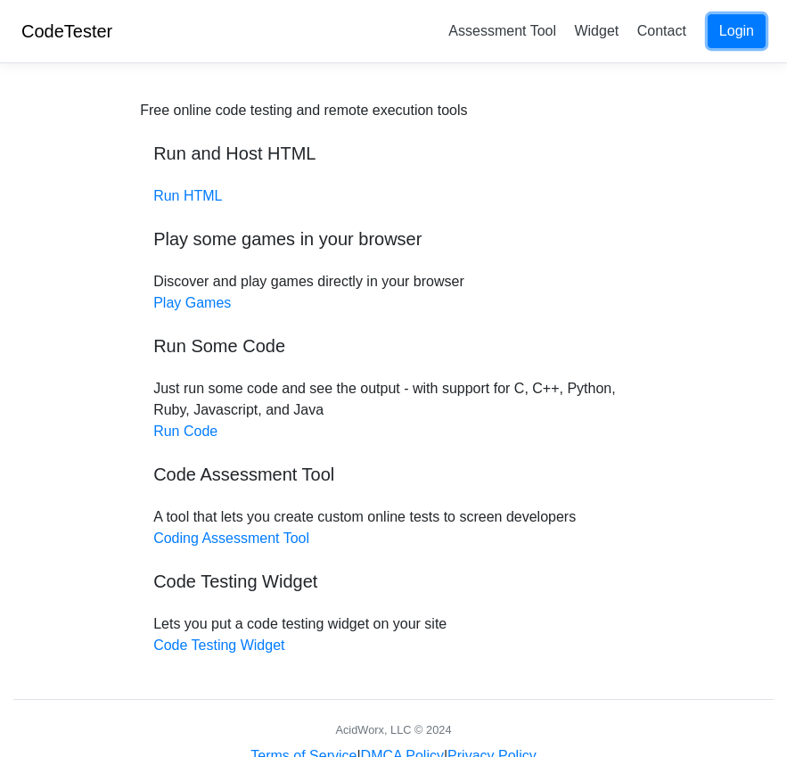
click at [582, 37] on link "Login" at bounding box center [737, 31] width 58 height 34
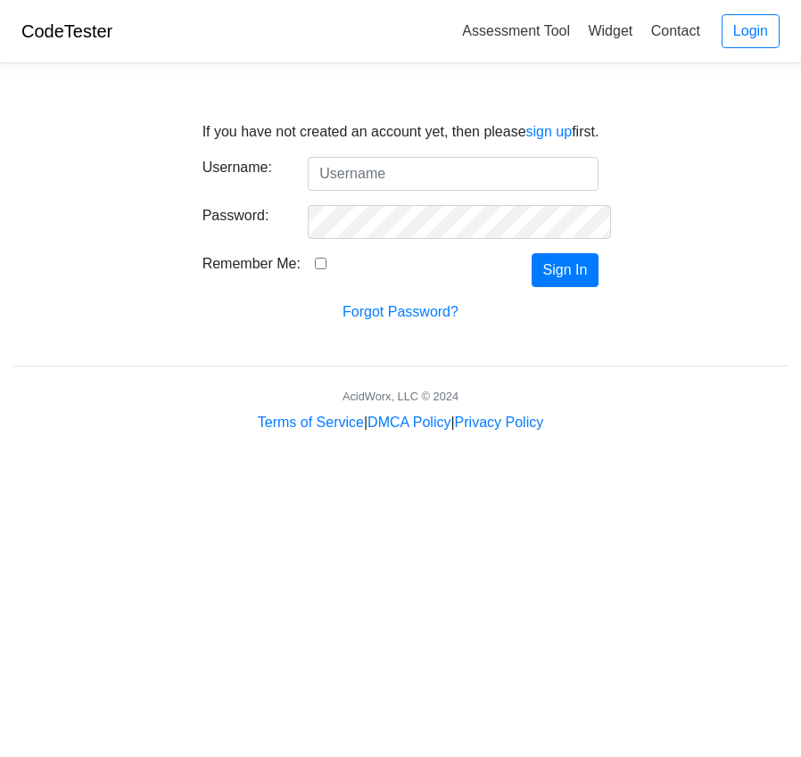
click at [328, 172] on input "Username:" at bounding box center [453, 174] width 291 height 34
type input "longaevasoftware@gmail.com"
click at [315, 263] on input "Remember Me:" at bounding box center [321, 264] width 12 height 12
checkbox input "true"
click at [571, 272] on button "Sign In" at bounding box center [566, 270] width 68 height 34
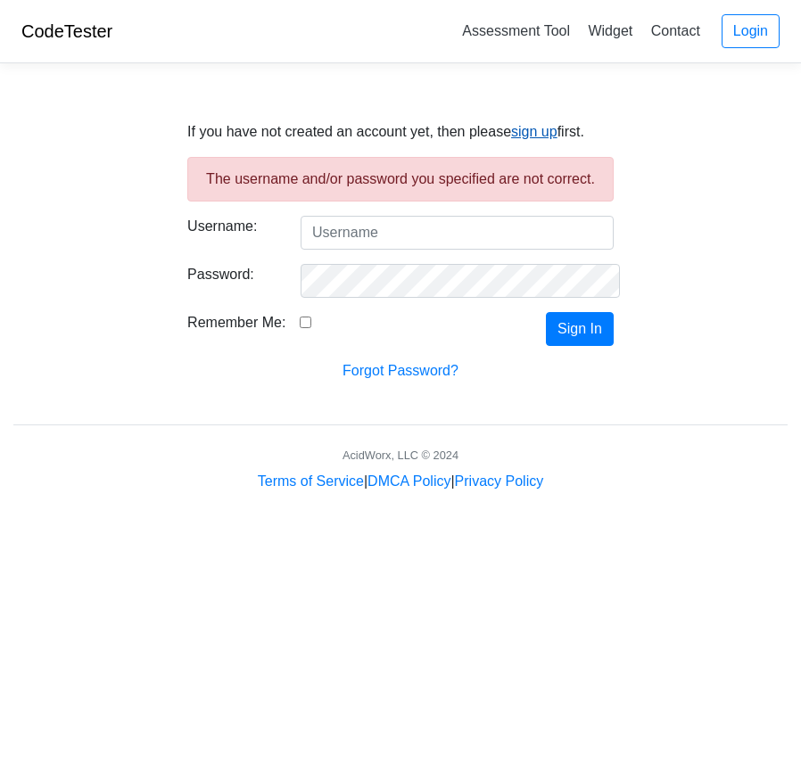
click at [547, 136] on link "sign up" at bounding box center [534, 131] width 46 height 15
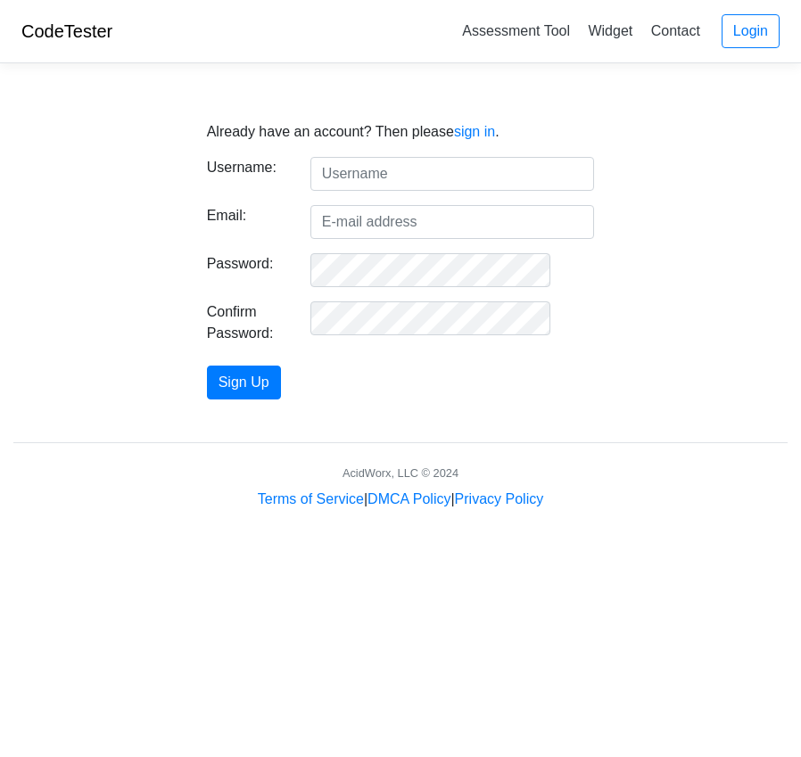
click at [370, 178] on input "text" at bounding box center [452, 174] width 284 height 34
click at [352, 171] on input "text" at bounding box center [452, 174] width 284 height 34
type input "longaevasoftware"
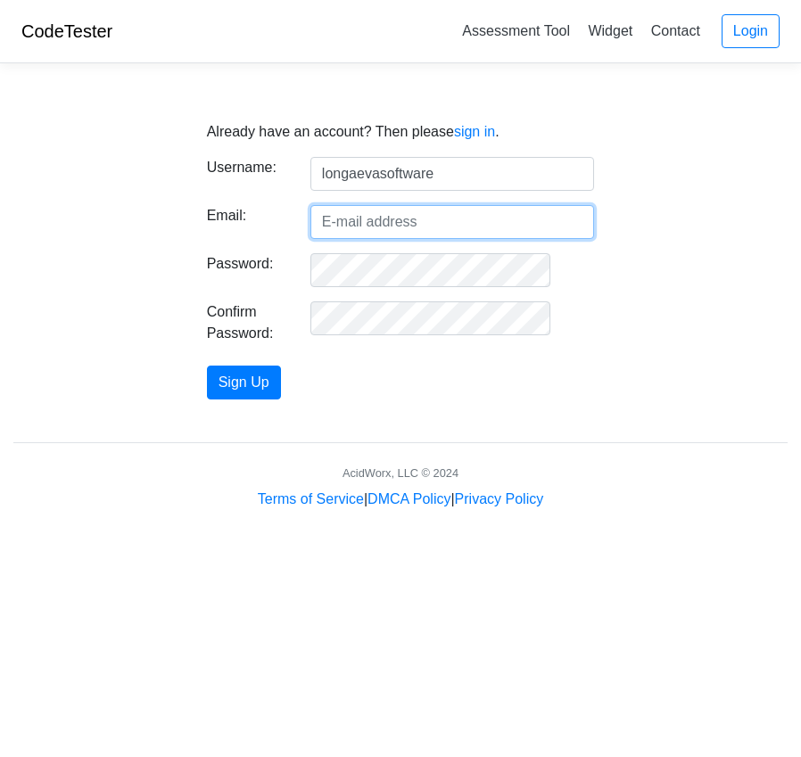
click at [347, 218] on input "Email:" at bounding box center [452, 222] width 284 height 34
type input "longaevasoftware@gmail.com"
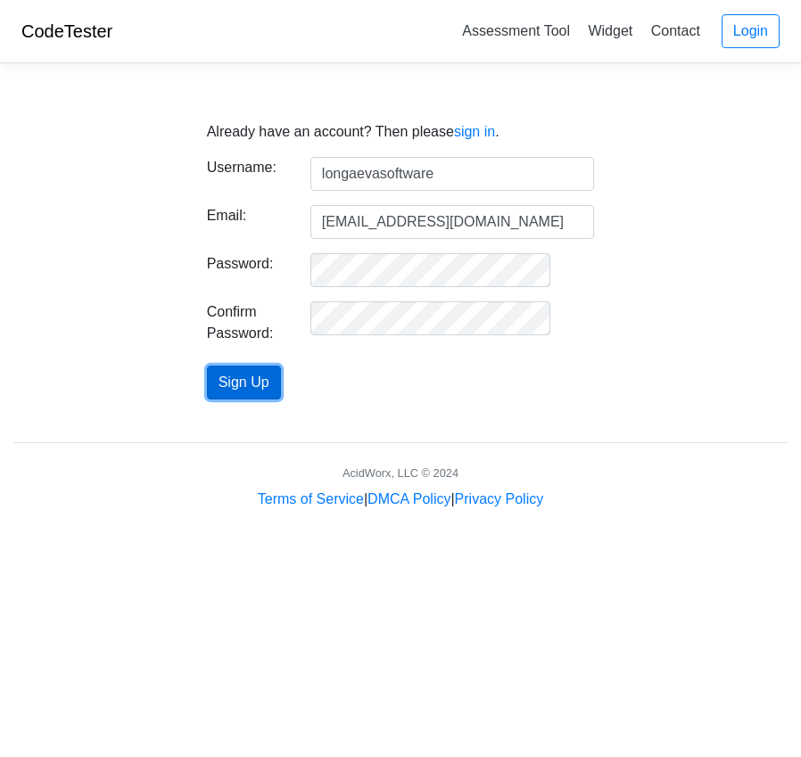
click at [278, 378] on button "Sign Up" at bounding box center [244, 383] width 74 height 34
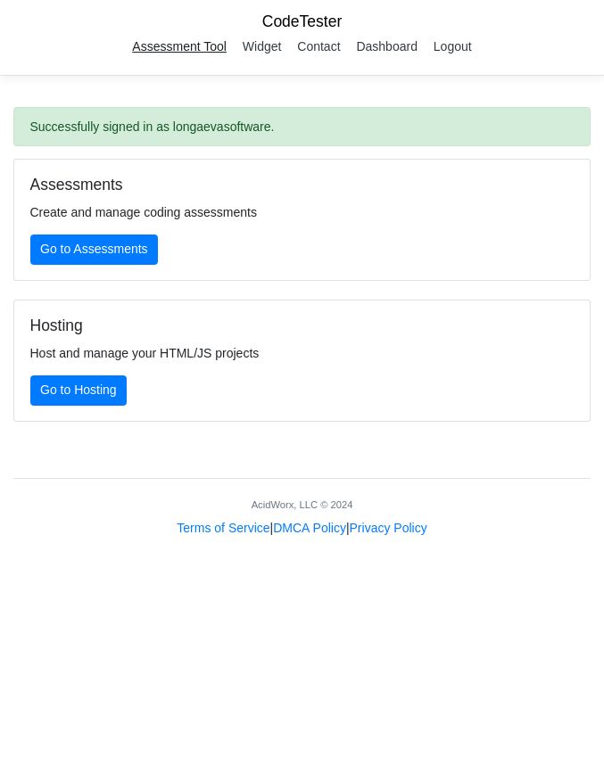
click at [166, 43] on link "Assessment Tool" at bounding box center [179, 46] width 107 height 27
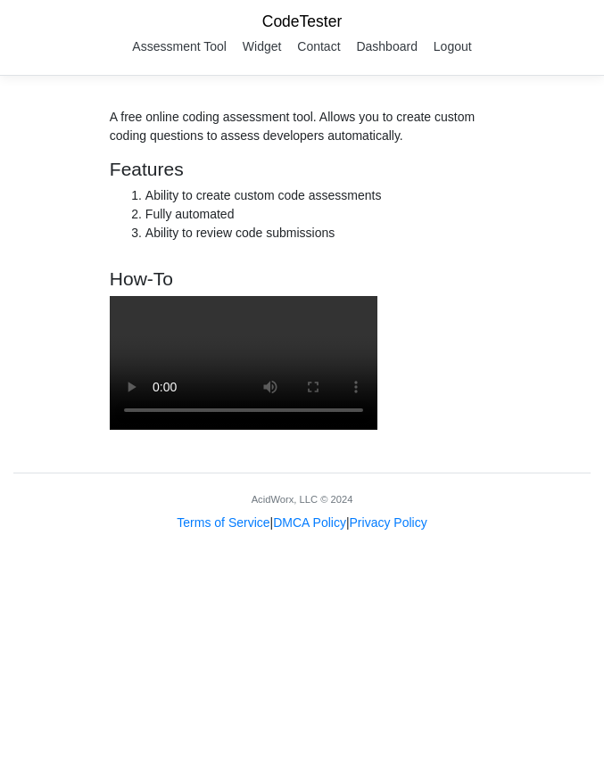
click at [278, 20] on link "CodeTester" at bounding box center [302, 21] width 80 height 18
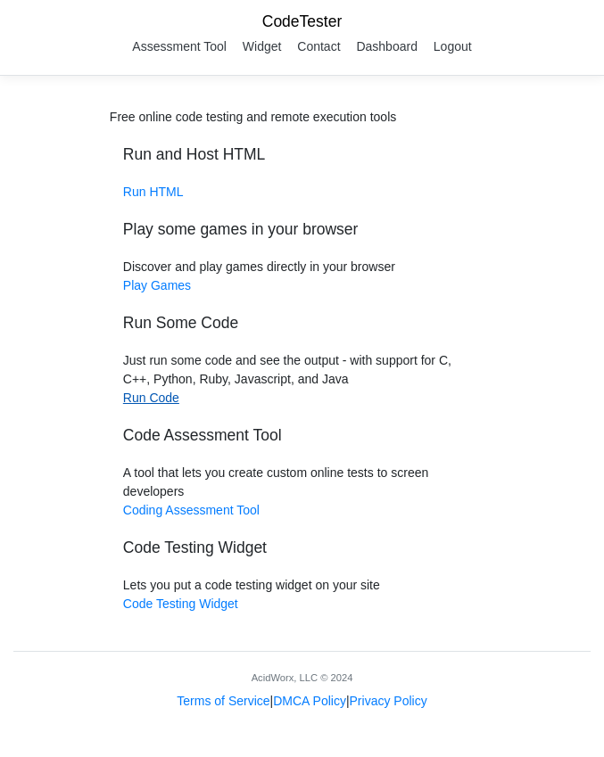
click at [134, 401] on link "Run Code" at bounding box center [151, 398] width 56 height 14
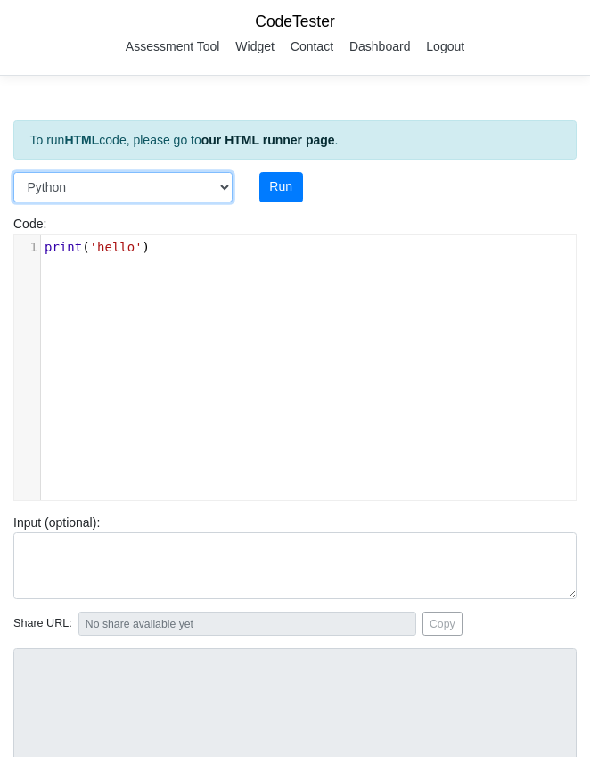
click at [226, 185] on select "C C++ Go Java Javascript Python Ruby" at bounding box center [122, 187] width 219 height 30
select select "c"
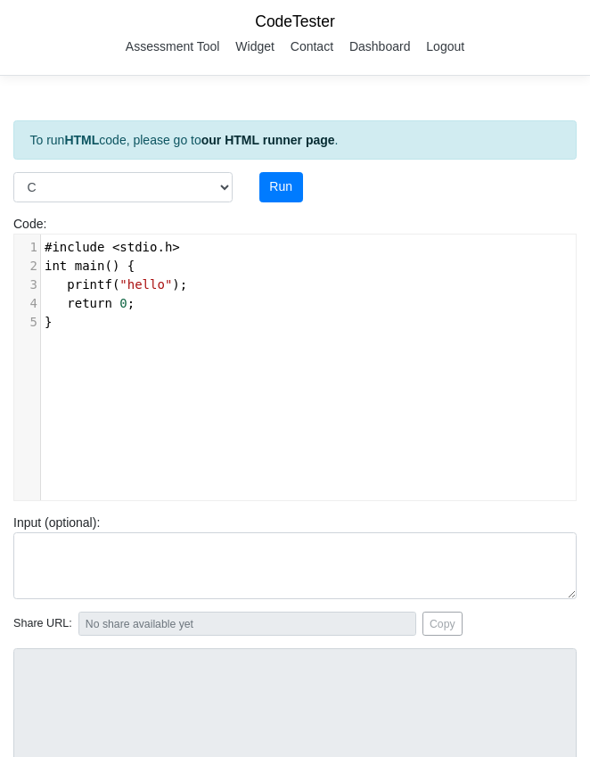
click at [67, 330] on pre "}" at bounding box center [315, 322] width 548 height 19
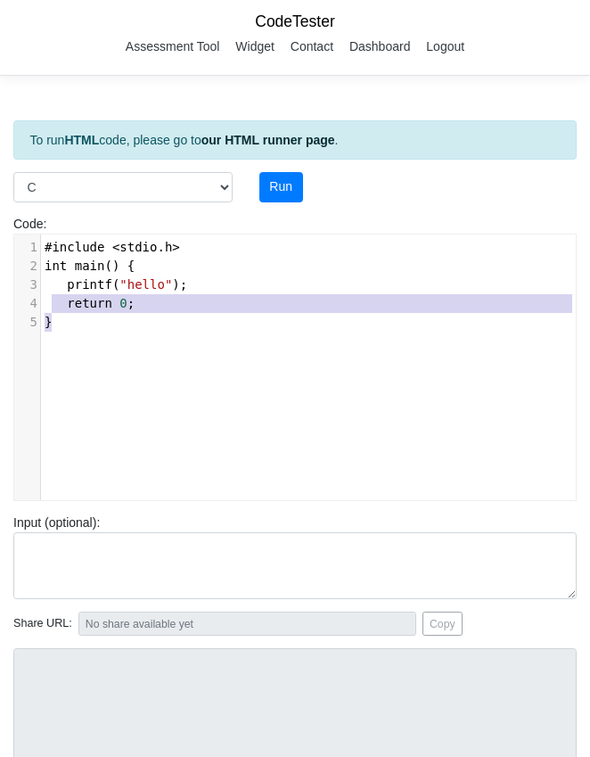
type textarea "#include <stdio.h> int main() { printf("hello"); return 0; }"
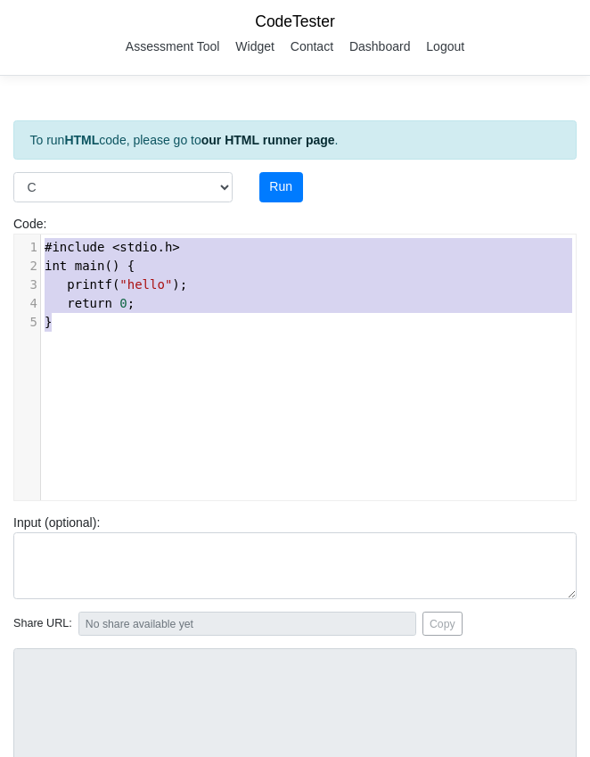
drag, startPoint x: 67, startPoint y: 325, endPoint x: 32, endPoint y: 242, distance: 89.9
click at [41, 242] on div "1 #include < stdio . h > 2 int main () { 3 printf ( "hello" ); 4 return 0 ; 5 }" at bounding box center [315, 285] width 548 height 94
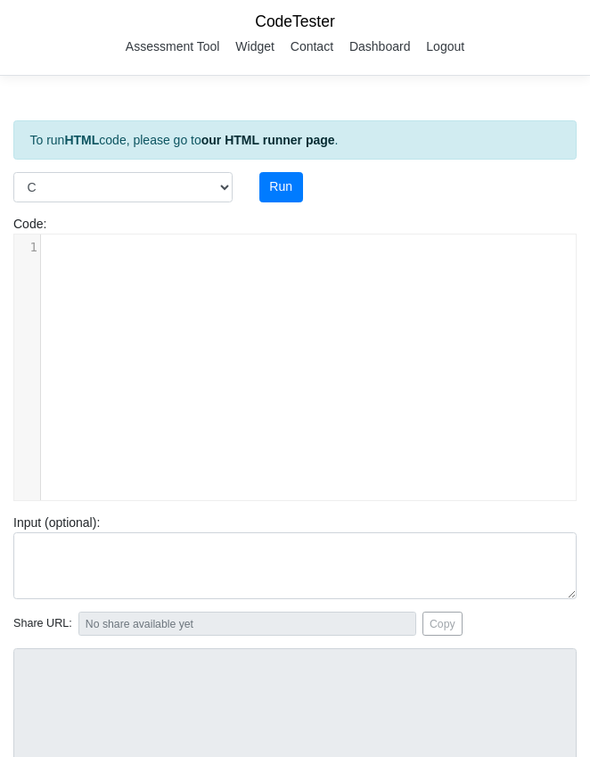
type textarea "​"
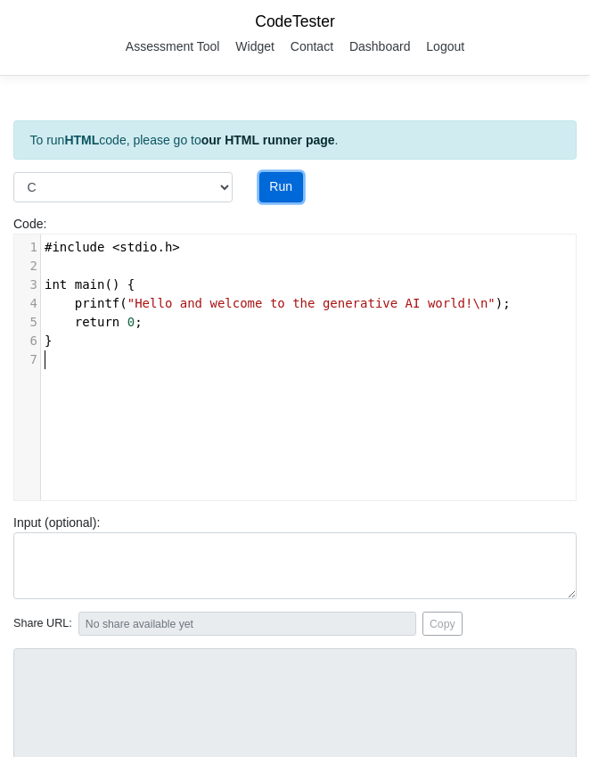
click at [277, 184] on button "Run" at bounding box center [282, 187] width 44 height 30
type input "https://codetester.io/runner?s=5Oznpyqgl4"
type textarea "Stdout: Hello and welcome to the generative AI world!"
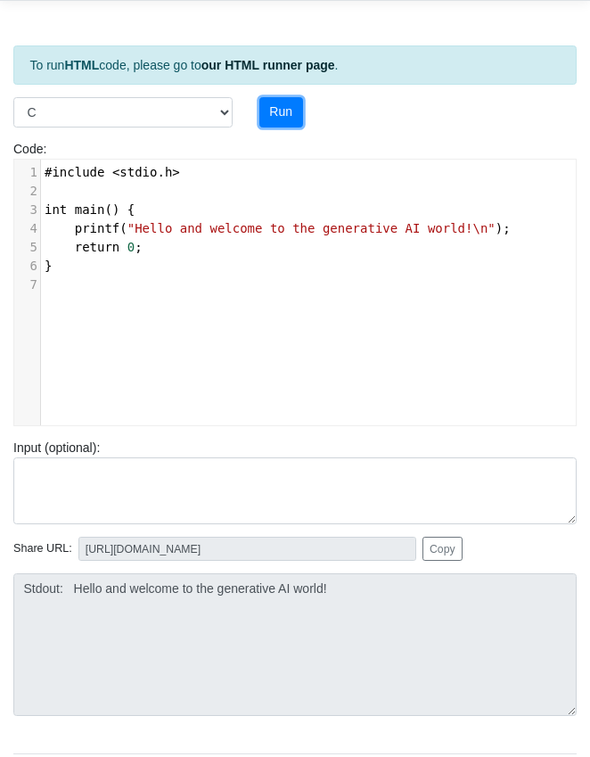
scroll to position [78, 0]
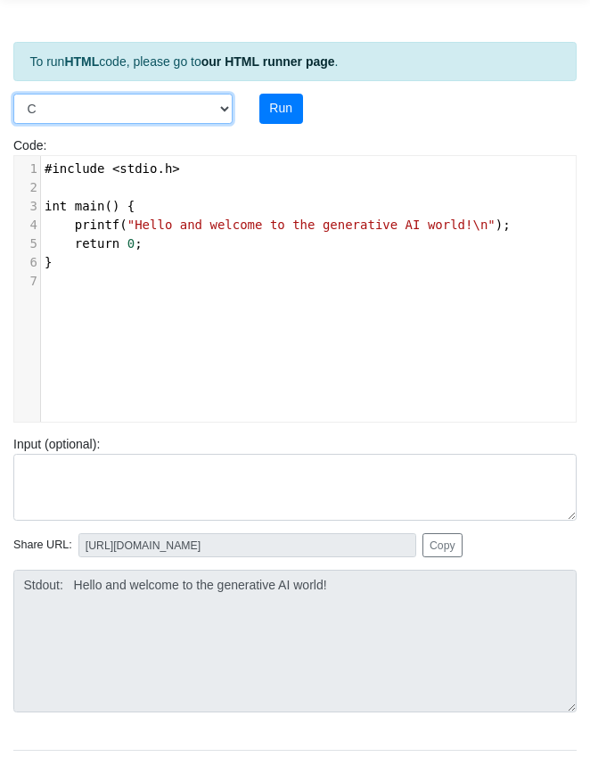
click at [226, 104] on select "C C++ Go Java Javascript Python Ruby" at bounding box center [122, 109] width 219 height 30
select select "javascript"
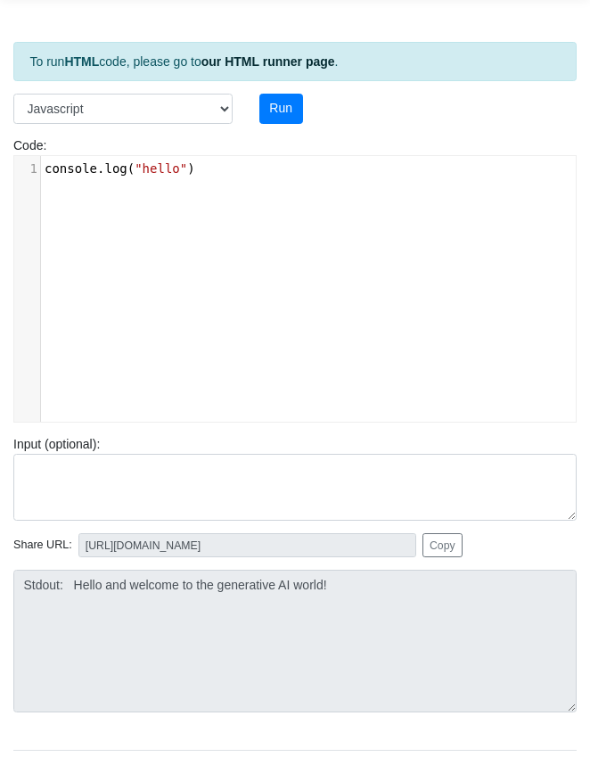
scroll to position [6, 0]
type textarea "console.log("hello")"
drag, startPoint x: 218, startPoint y: 169, endPoint x: 40, endPoint y: 169, distance: 177.5
click at [40, 169] on div "x 1 console . log ( "hello" )" at bounding box center [308, 302] width 589 height 293
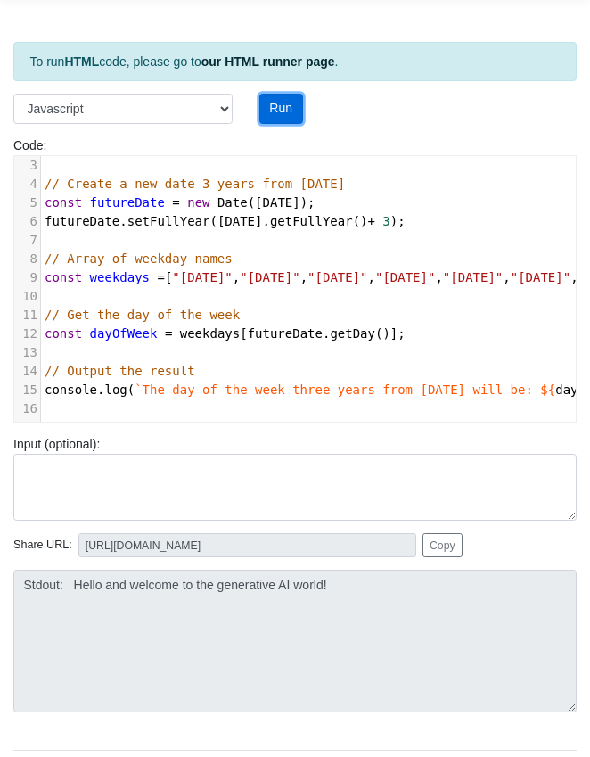
click at [281, 102] on button "Run" at bounding box center [282, 109] width 44 height 30
type input "https://codetester.io/runner?s=10zQ9gwBzy"
type textarea "Stdout: The day of the week three years from today will be: Thursday"
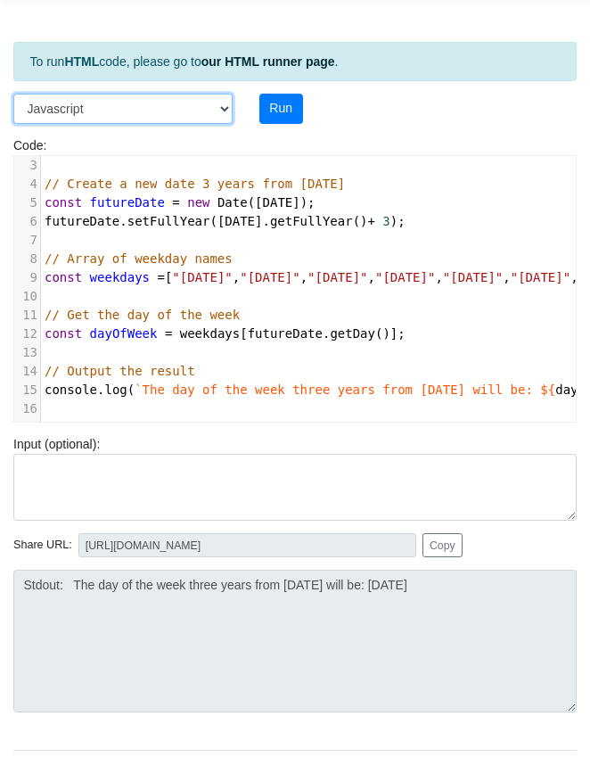
click at [219, 108] on select "C C++ Go Java Javascript Python Ruby" at bounding box center [122, 109] width 219 height 30
select select "python"
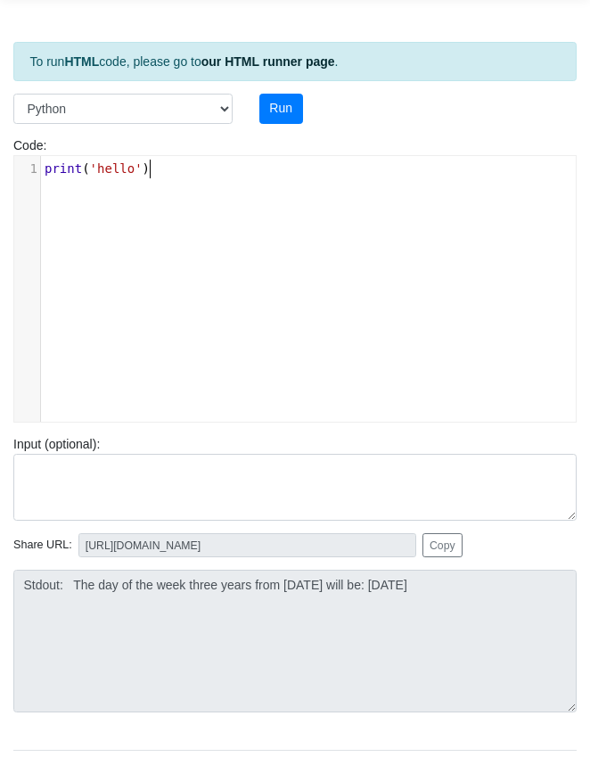
scroll to position [6, 0]
type textarea "print('hello')"
drag, startPoint x: 154, startPoint y: 166, endPoint x: 30, endPoint y: 166, distance: 124.0
click at [41, 166] on div "1 print ( 'hello' )" at bounding box center [315, 169] width 548 height 19
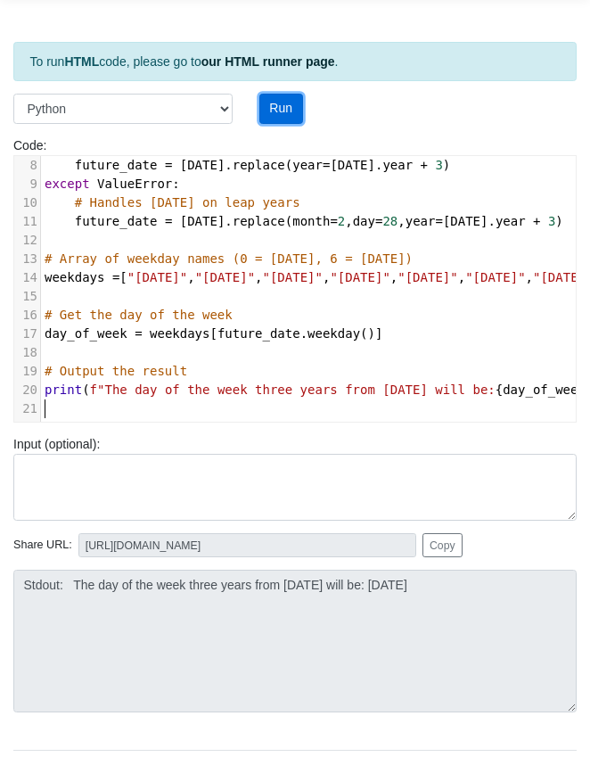
click at [276, 104] on button "Run" at bounding box center [282, 109] width 44 height 30
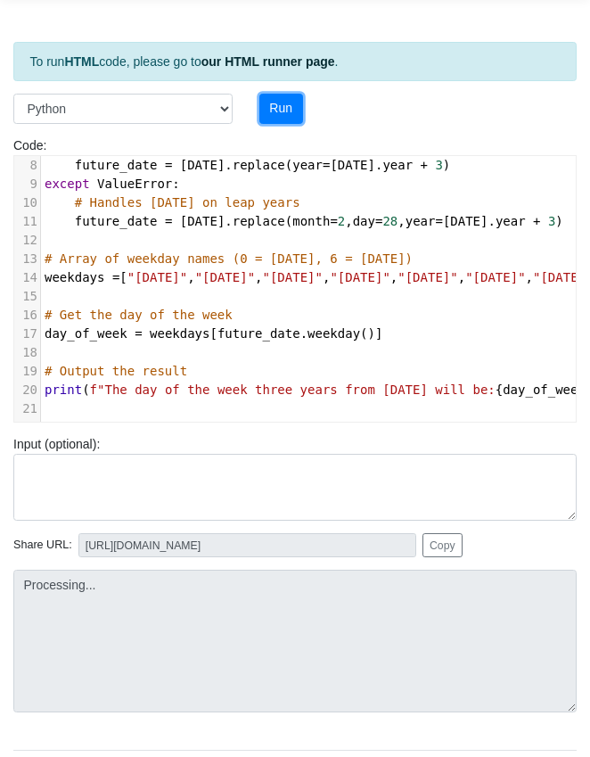
type input "https://codetester.io/runner?s=KxzK37K6z1"
type textarea "Stdout: The day of the week three years from today will be: Thursday"
